Goal: Use online tool/utility: Use online tool/utility

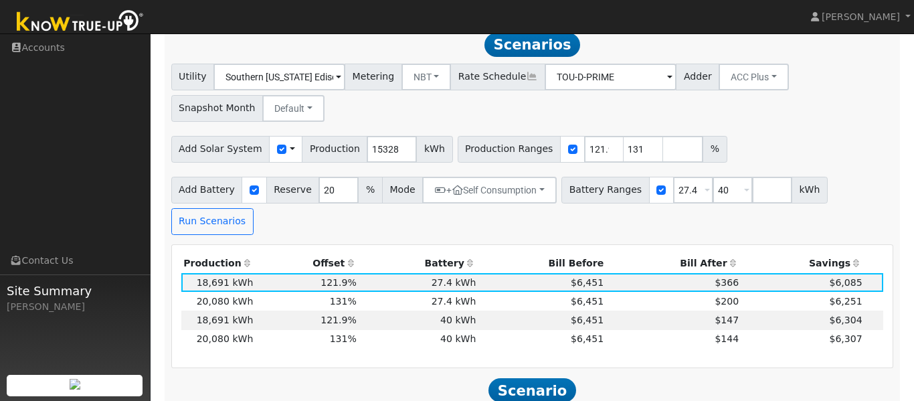
scroll to position [469, 0]
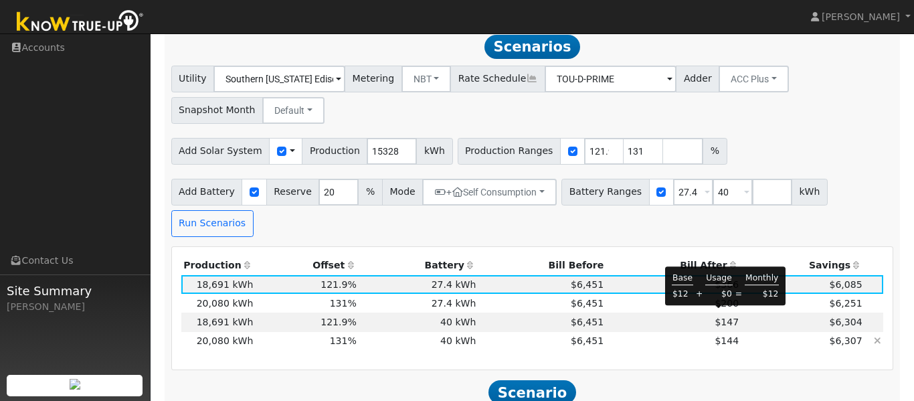
click at [714, 335] on span "$144" at bounding box center [726, 340] width 24 height 11
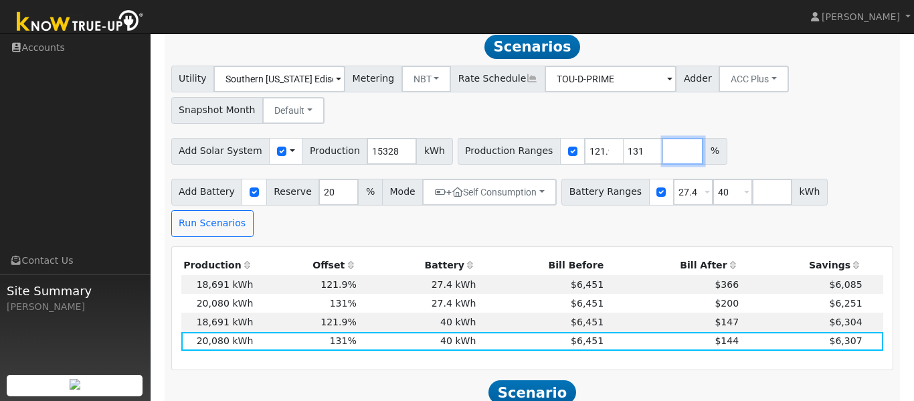
click at [663, 156] on input "number" at bounding box center [683, 151] width 40 height 27
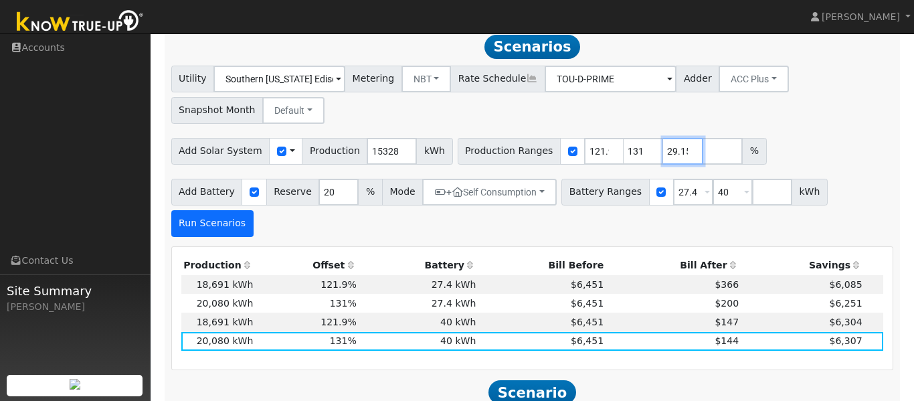
type input "129.15"
type input "131"
click at [253, 210] on button "Run Scenarios" at bounding box center [212, 223] width 82 height 27
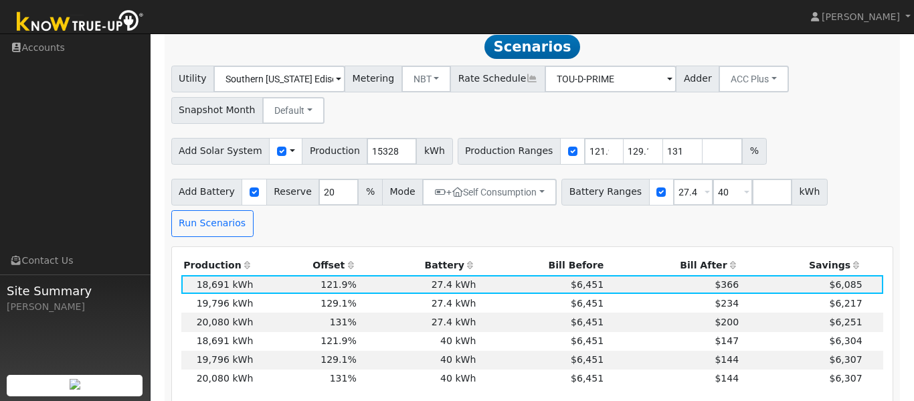
scroll to position [468, 0]
click at [684, 351] on td "$144" at bounding box center [673, 360] width 135 height 19
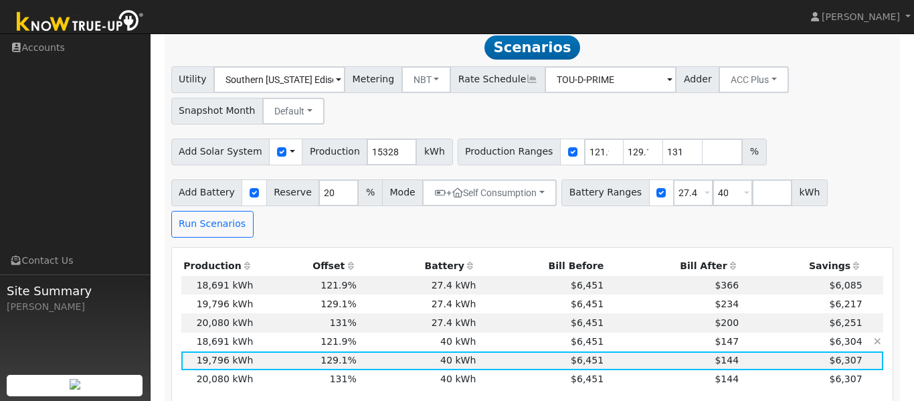
click at [395, 332] on td "40 kWh" at bounding box center [418, 341] width 120 height 19
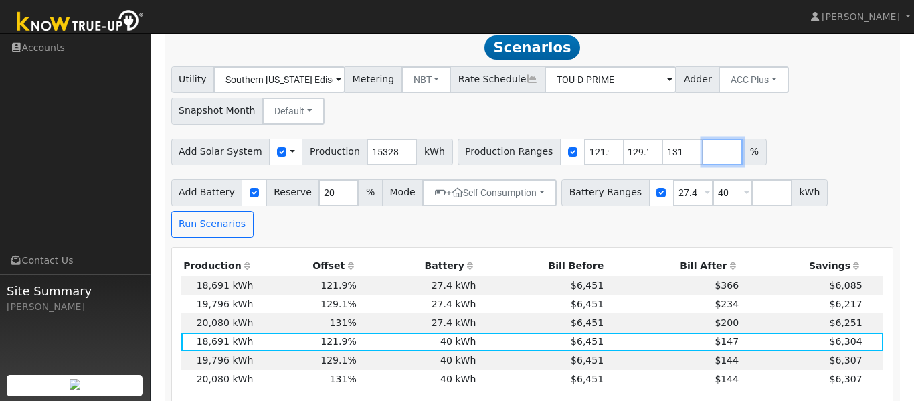
click at [702, 156] on input "number" at bounding box center [722, 151] width 40 height 27
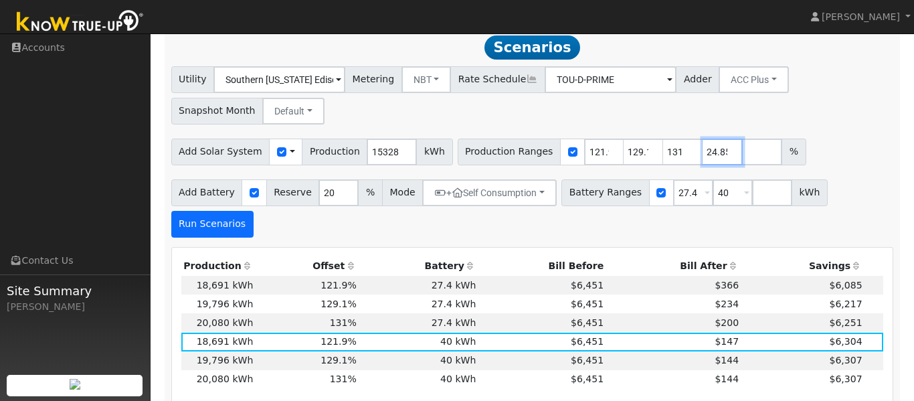
type input "124.85"
type input "129.15"
type input "131"
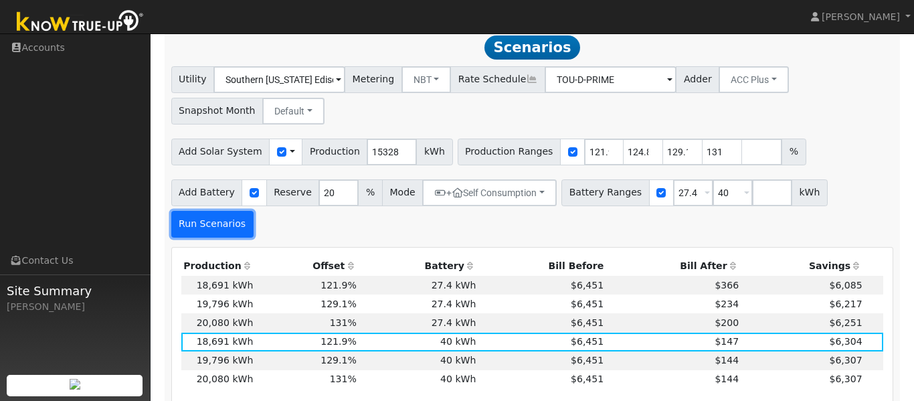
click at [253, 211] on button "Run Scenarios" at bounding box center [212, 224] width 82 height 27
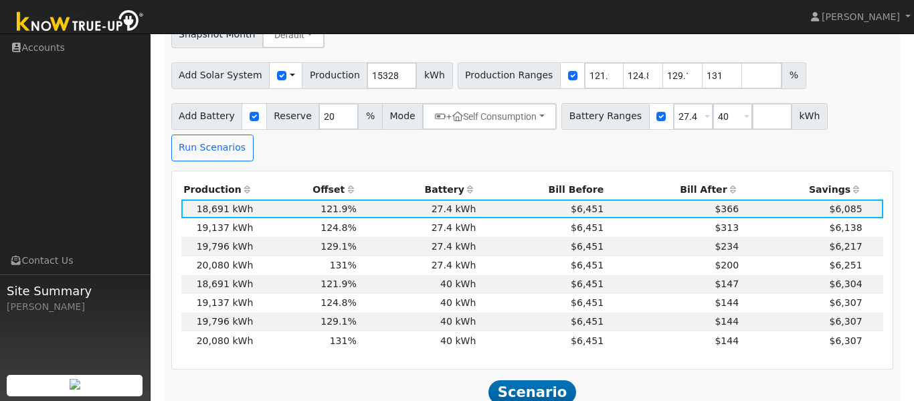
scroll to position [554, 0]
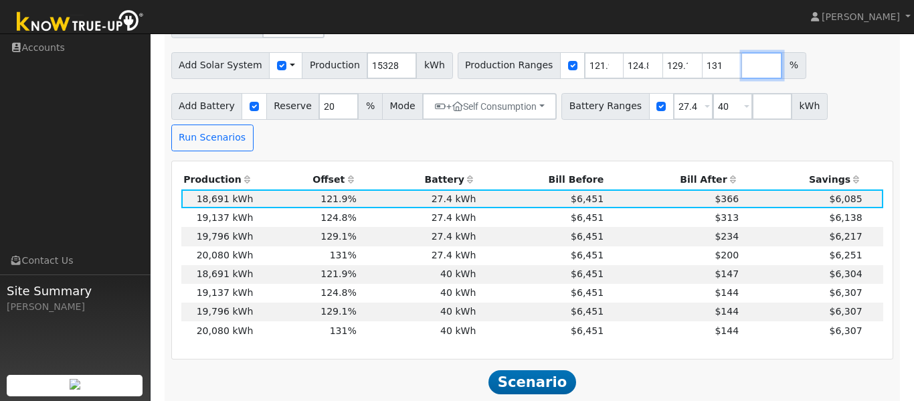
click at [742, 66] on input "number" at bounding box center [762, 65] width 40 height 27
type input "120.55"
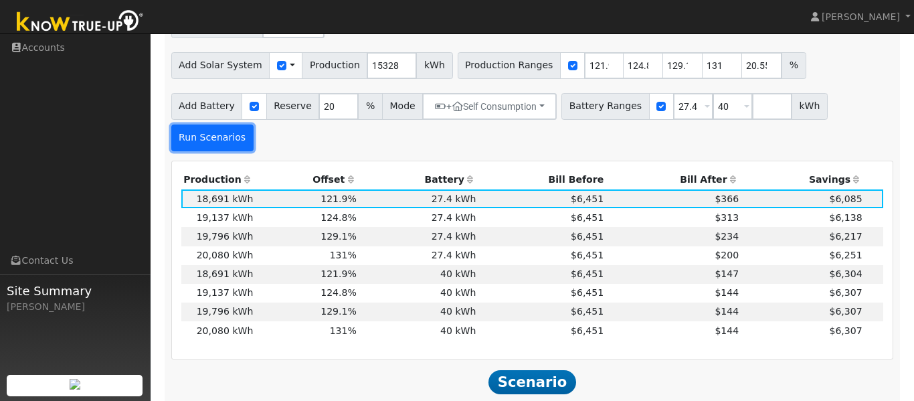
type input "120.55"
type input "121.94"
type input "124.85"
type input "129.15"
type input "131"
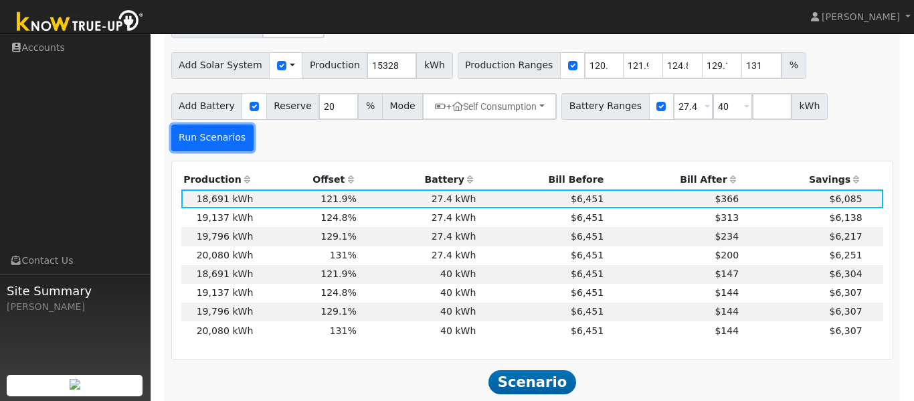
click at [253, 124] on button "Run Scenarios" at bounding box center [212, 137] width 82 height 27
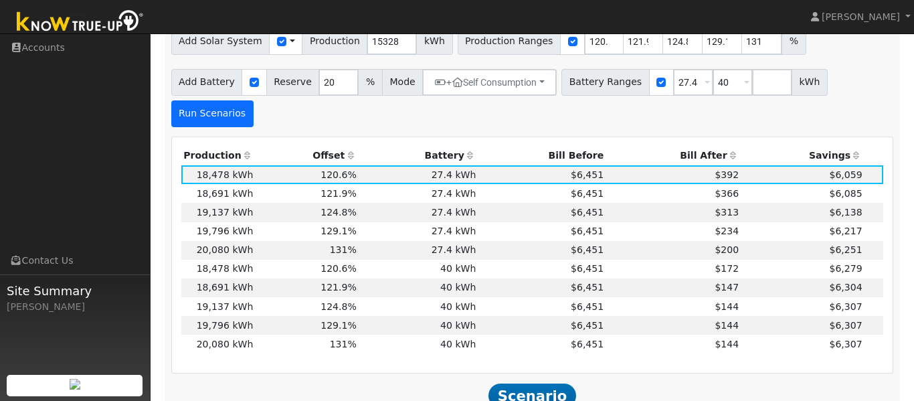
scroll to position [581, 0]
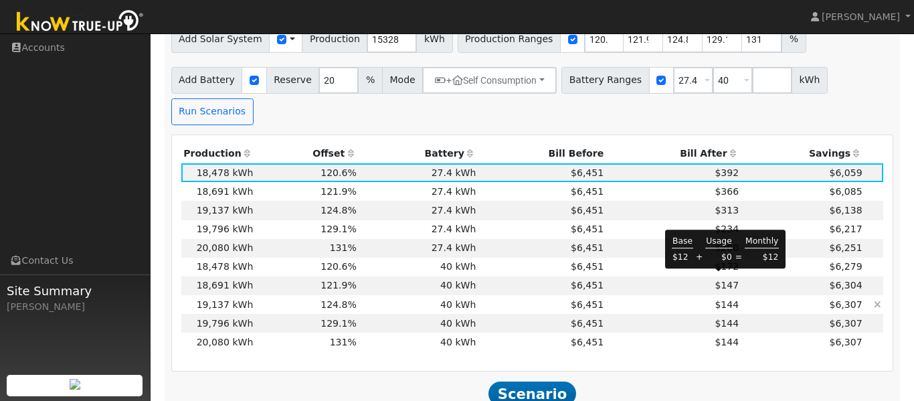
click at [722, 299] on span "$144" at bounding box center [726, 304] width 24 height 11
